Goal: Task Accomplishment & Management: Manage account settings

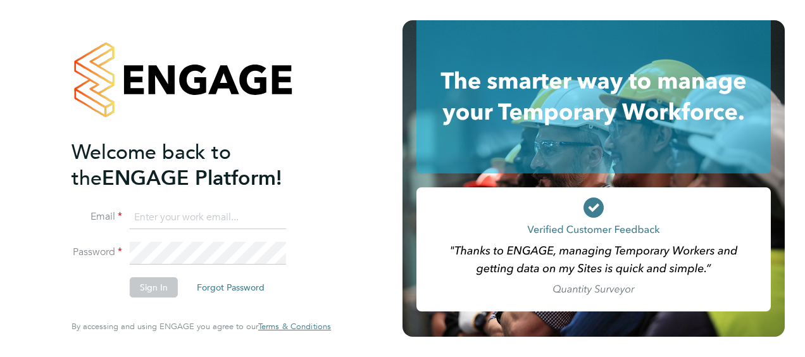
type input "jonathan.blake@vistry.co.uk"
click at [119, 290] on li "Sign In Forgot Password" at bounding box center [195, 293] width 247 height 33
click at [154, 290] on button "Sign In" at bounding box center [154, 287] width 48 height 20
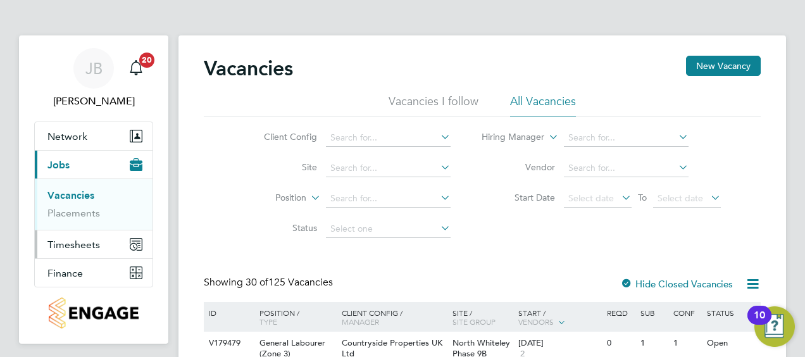
click at [75, 241] on span "Timesheets" at bounding box center [73, 245] width 53 height 12
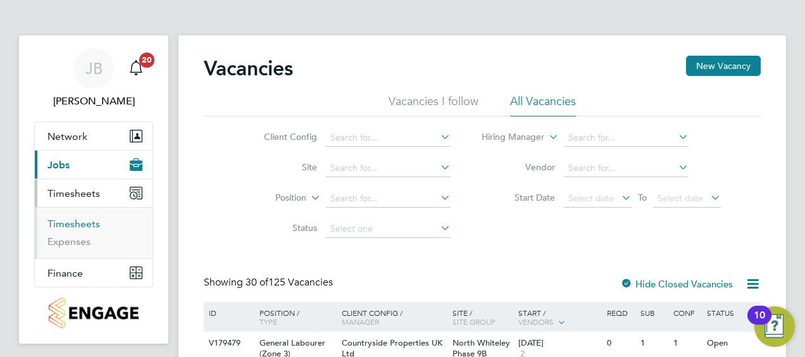
click at [82, 223] on link "Timesheets" at bounding box center [73, 224] width 53 height 12
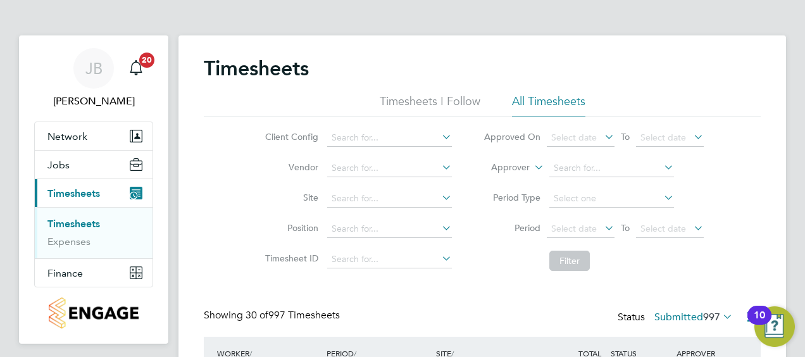
click at [461, 104] on li "Timesheets I Follow" at bounding box center [430, 105] width 101 height 23
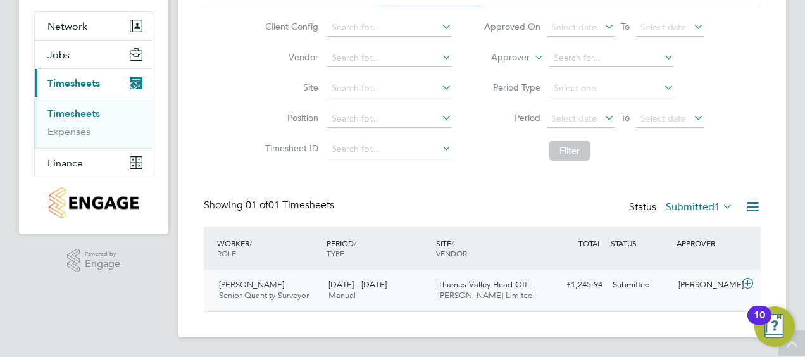
click at [573, 281] on div "£1,245.94 Submitted" at bounding box center [575, 285] width 66 height 21
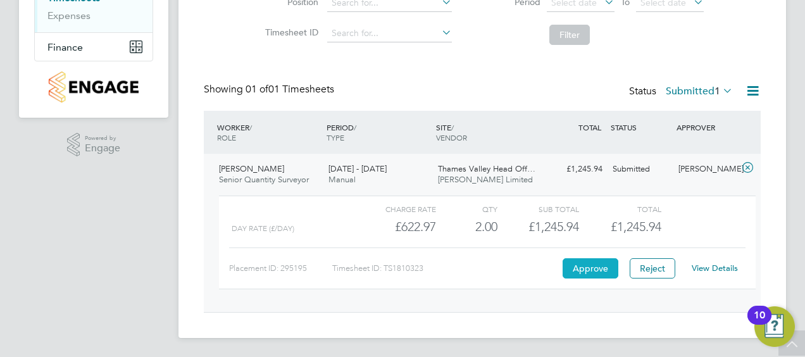
click at [593, 268] on button "Approve" at bounding box center [591, 268] width 56 height 20
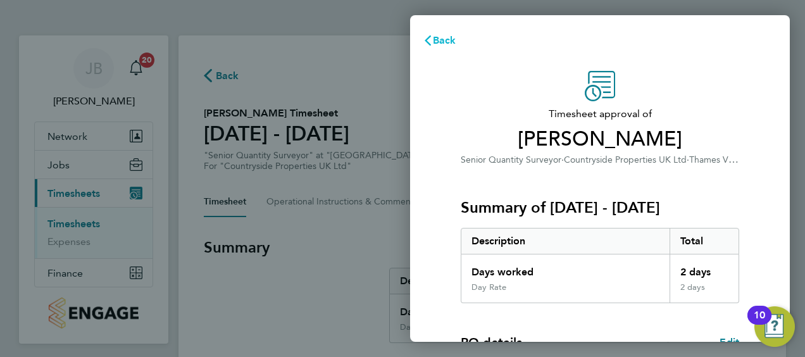
click at [449, 41] on span "Back" at bounding box center [444, 40] width 23 height 12
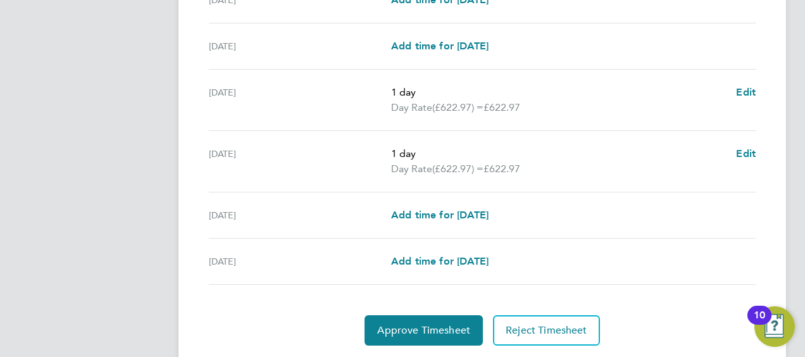
scroll to position [510, 0]
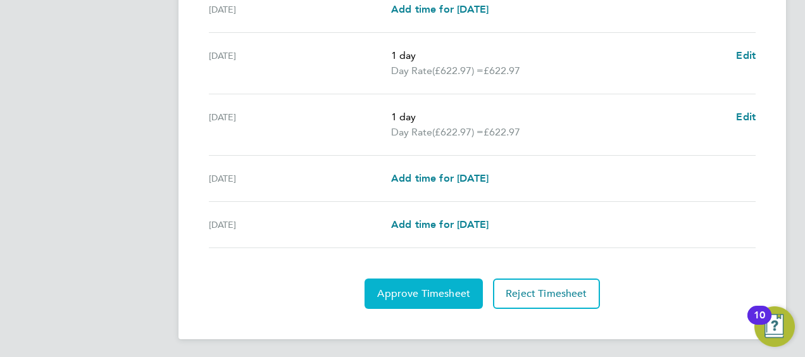
click at [446, 302] on button "Approve Timesheet" at bounding box center [424, 294] width 118 height 30
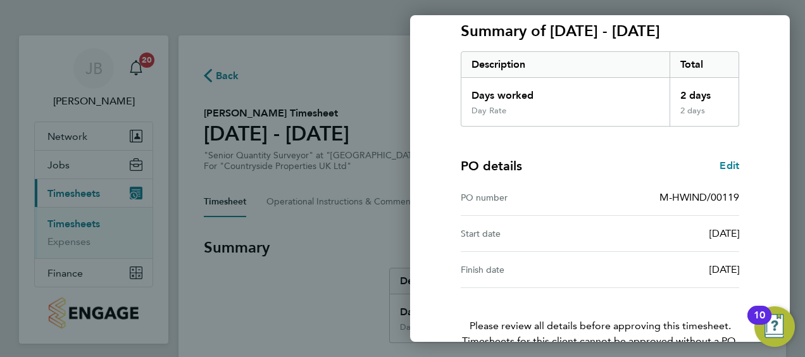
scroll to position [248, 0]
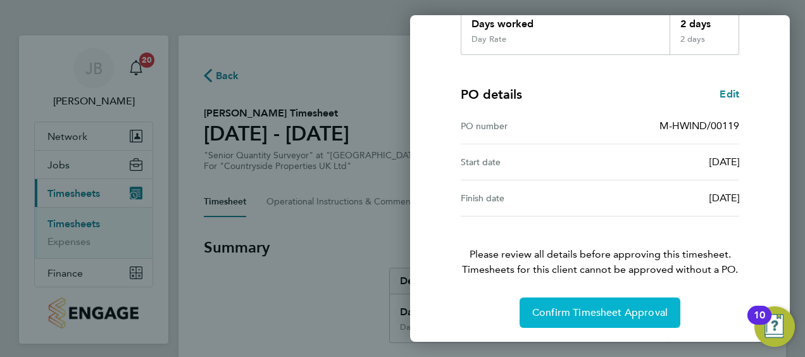
click at [566, 301] on button "Confirm Timesheet Approval" at bounding box center [600, 313] width 161 height 30
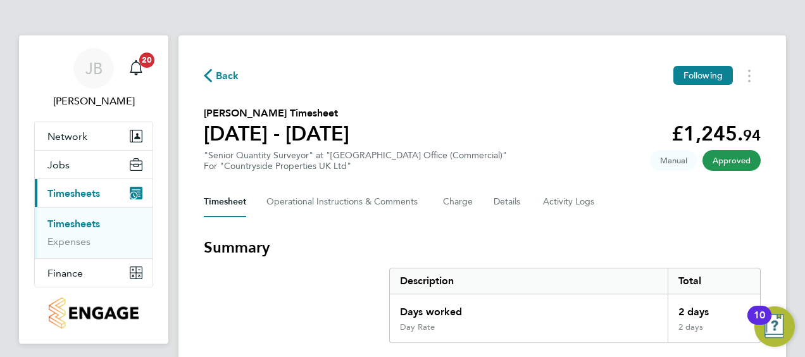
click at [218, 81] on span "Back" at bounding box center [227, 75] width 23 height 15
